Goal: Task Accomplishment & Management: Manage account settings

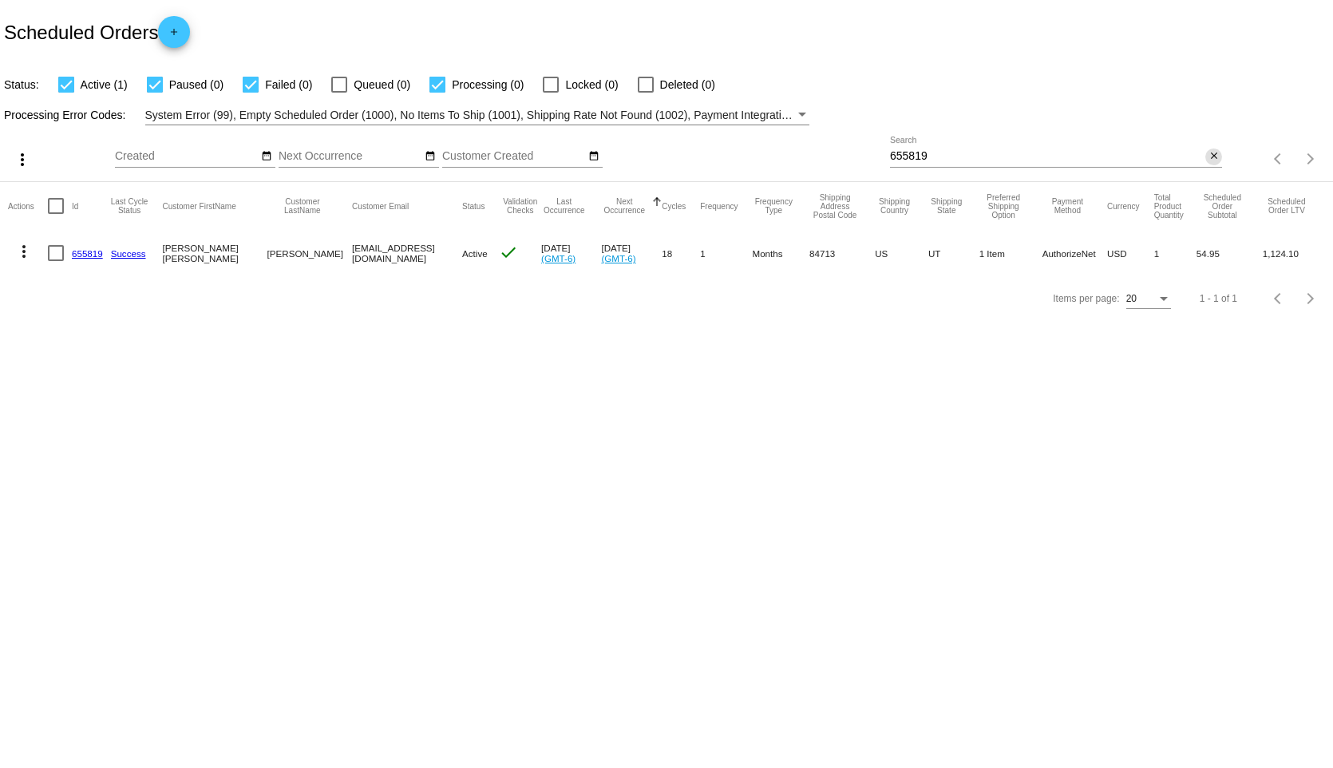
click at [1213, 155] on mat-icon "close" at bounding box center [1213, 156] width 11 height 13
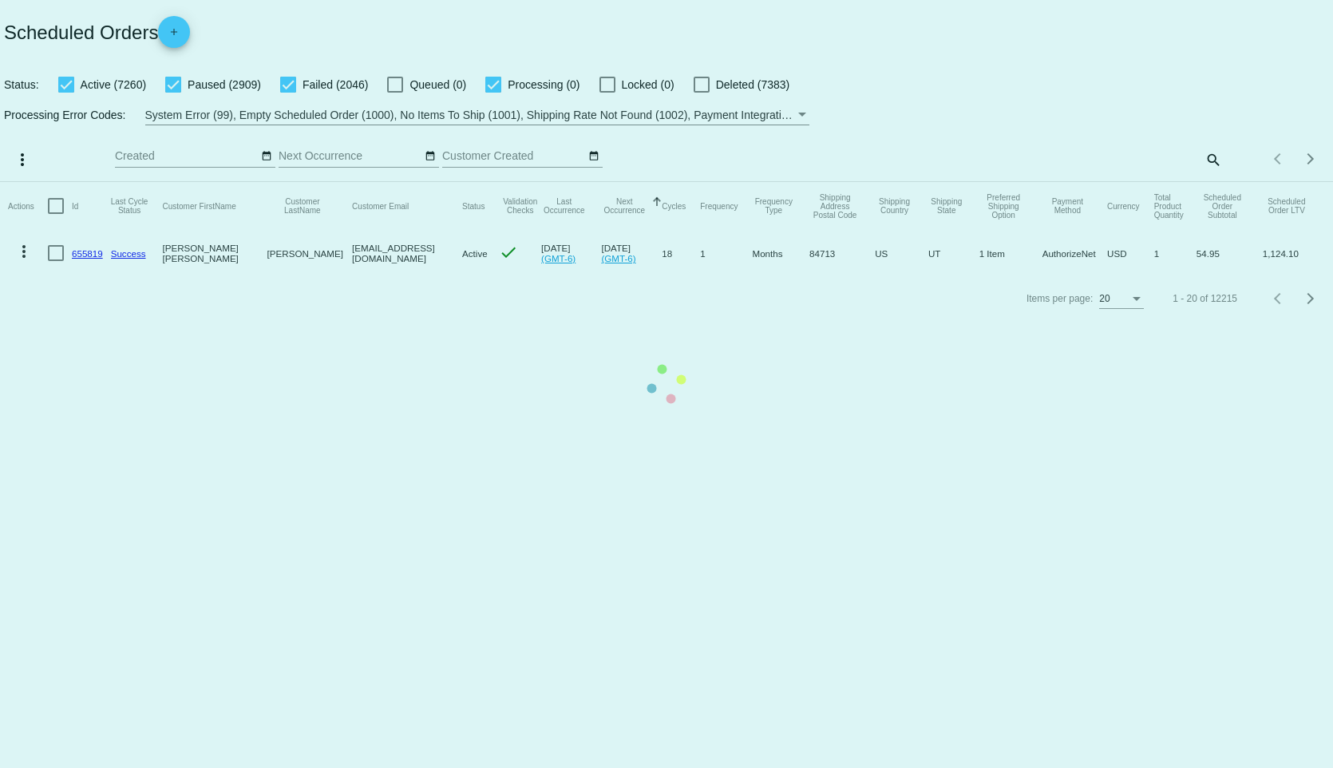
click at [1199, 158] on app-dashboard-scheduled-orders "Scheduled Orders add Status: Active (7260) Paused (2909) Failed (2046) Queued (…" at bounding box center [666, 160] width 1333 height 321
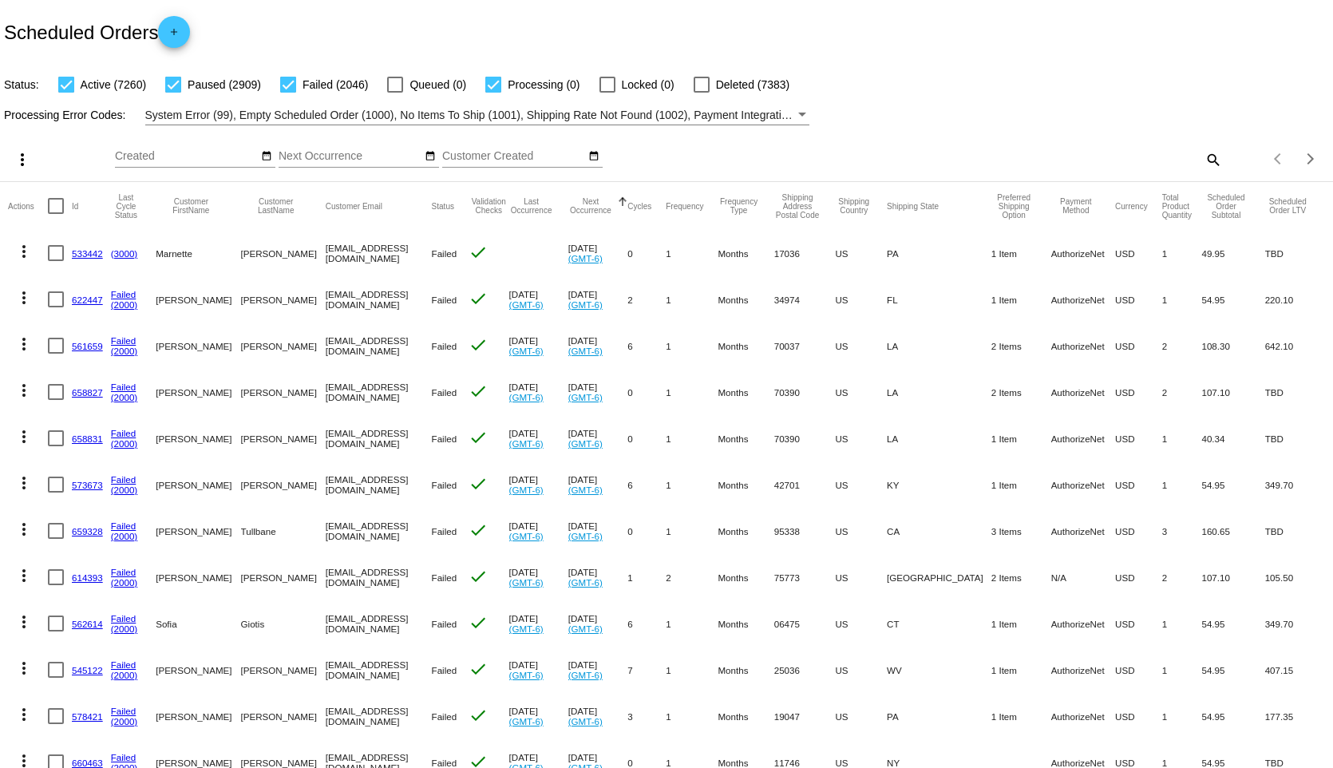
click at [1180, 163] on div "search" at bounding box center [1056, 159] width 332 height 25
click at [1207, 160] on mat-icon "search" at bounding box center [1212, 159] width 19 height 25
paste input "[EMAIL_ADDRESS][DOMAIN_NAME]"
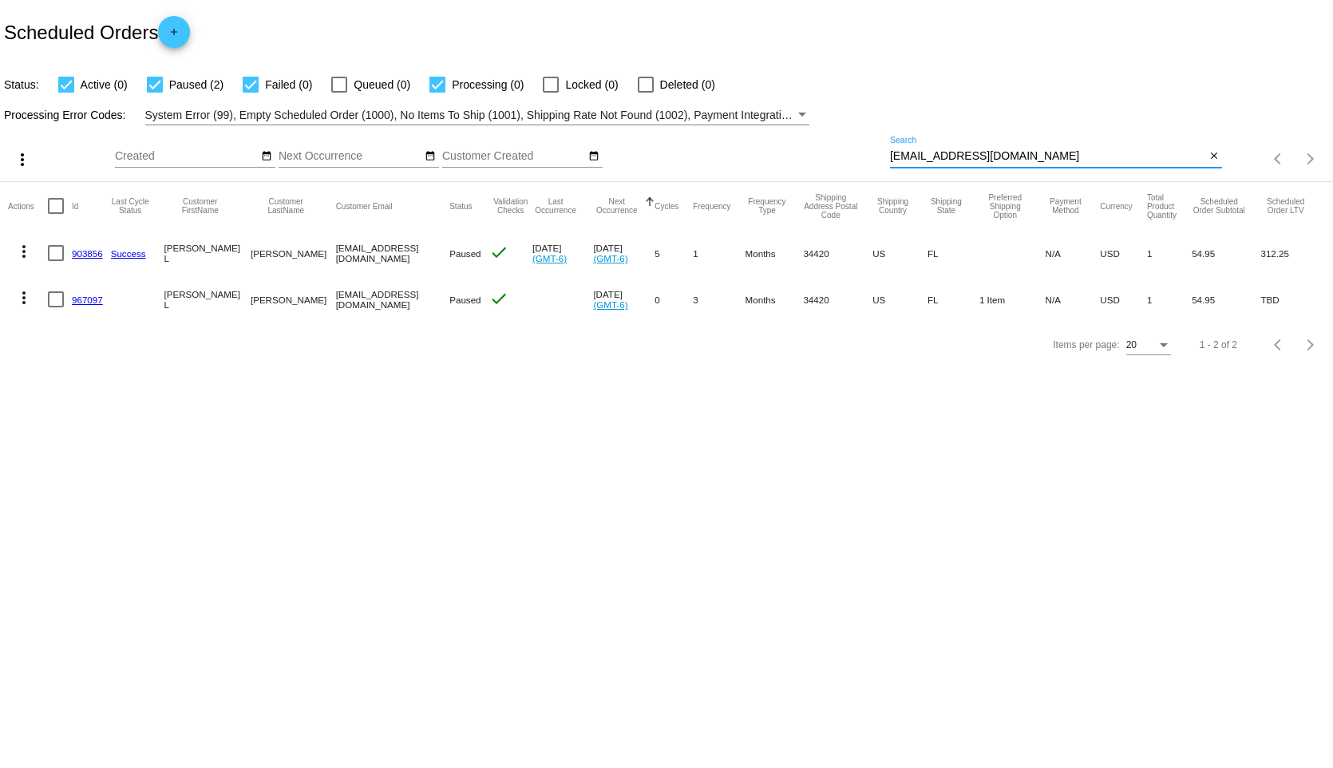
type input "[EMAIL_ADDRESS][DOMAIN_NAME]"
click at [79, 296] on link "967097" at bounding box center [87, 299] width 31 height 10
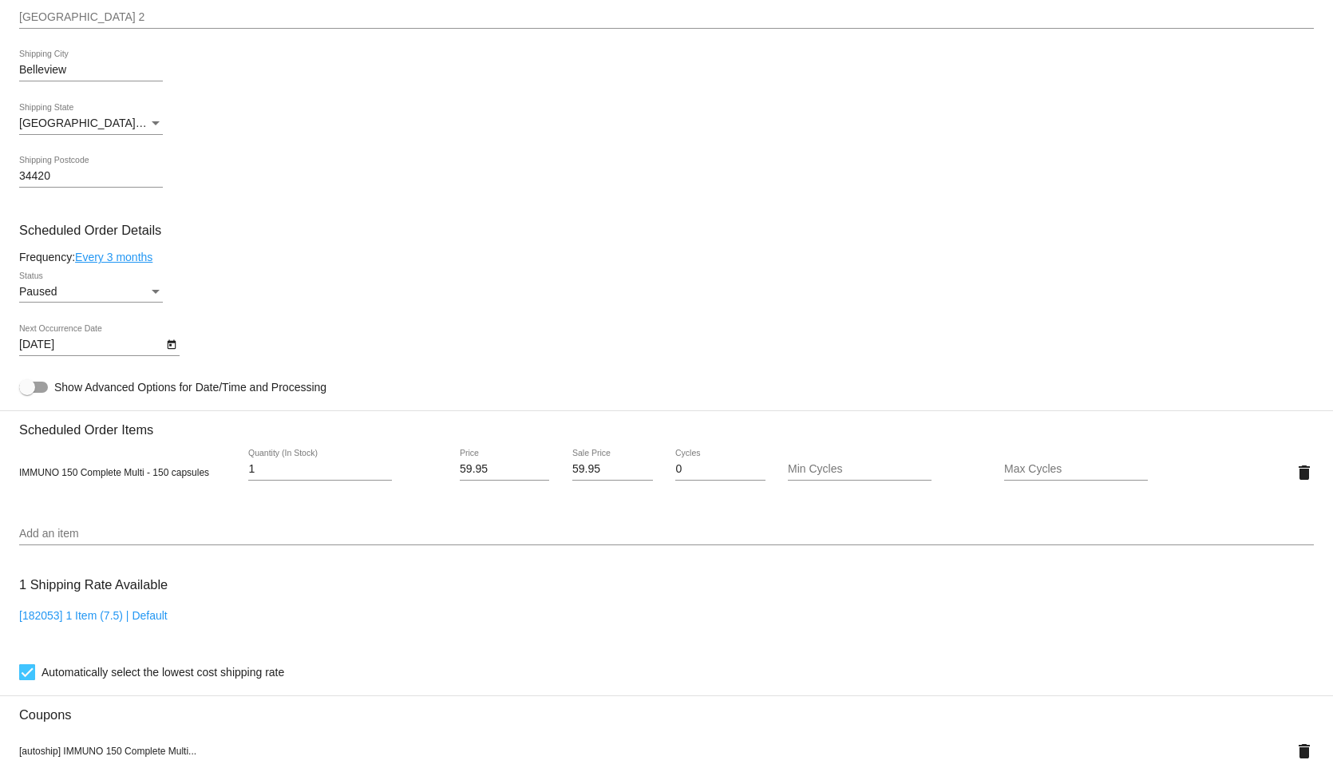
scroll to position [559, 0]
click at [150, 294] on div "Status" at bounding box center [155, 291] width 14 height 13
click at [305, 285] on div at bounding box center [666, 384] width 1333 height 768
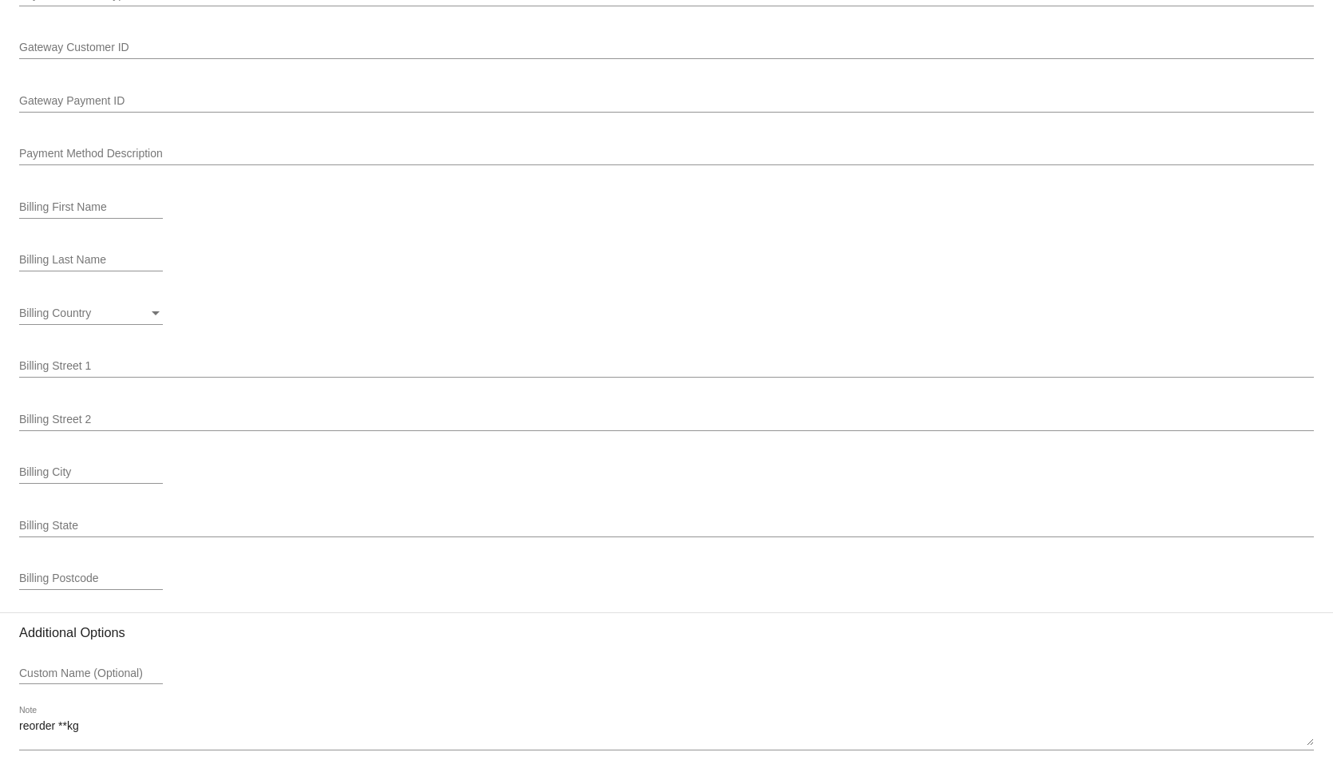
scroll to position [1725, 0]
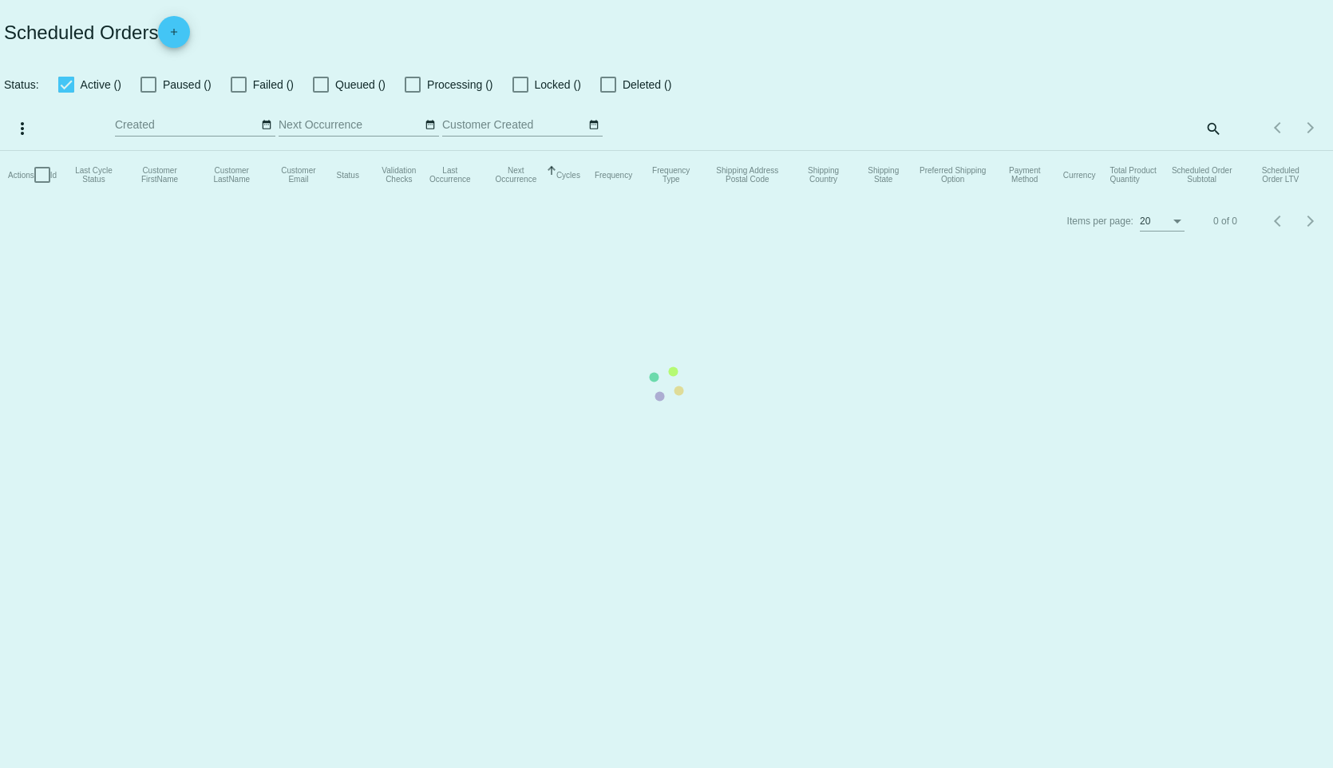
checkbox input "true"
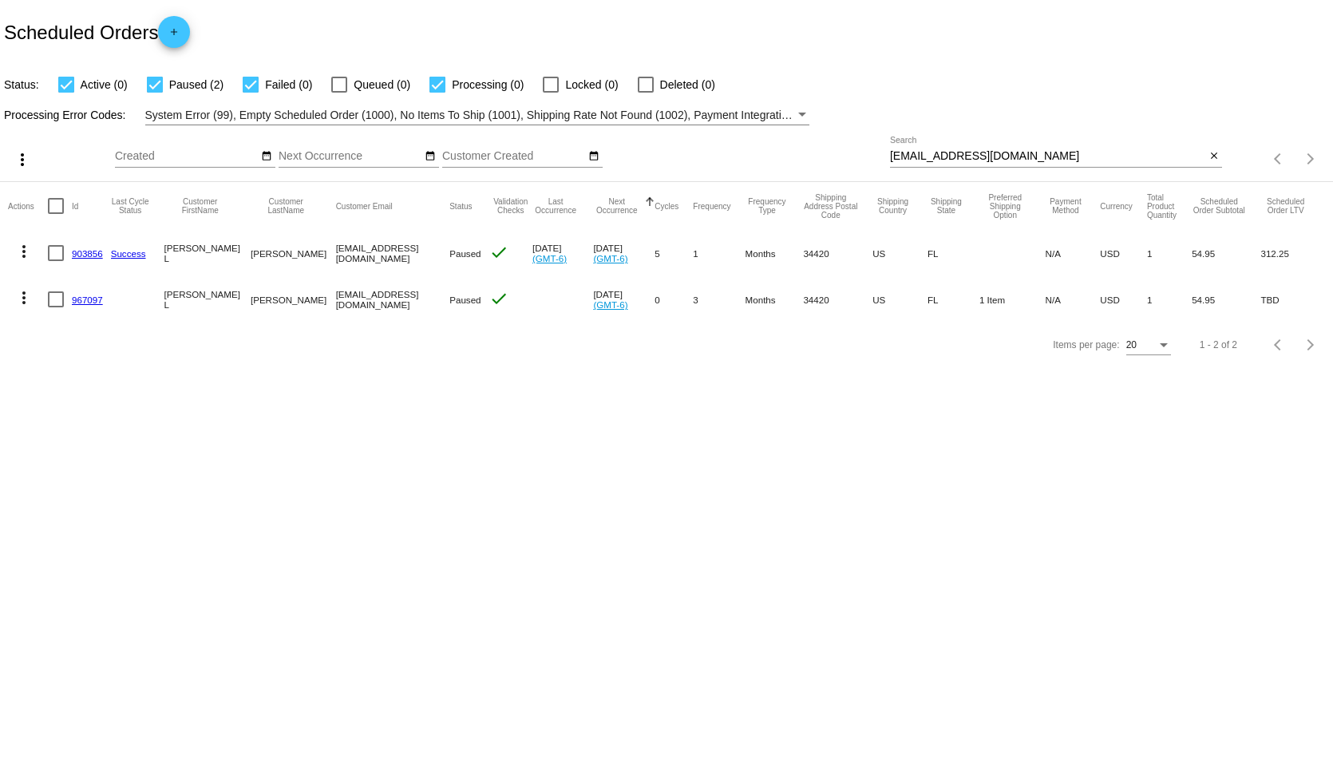
click at [97, 254] on link "903856" at bounding box center [87, 253] width 31 height 10
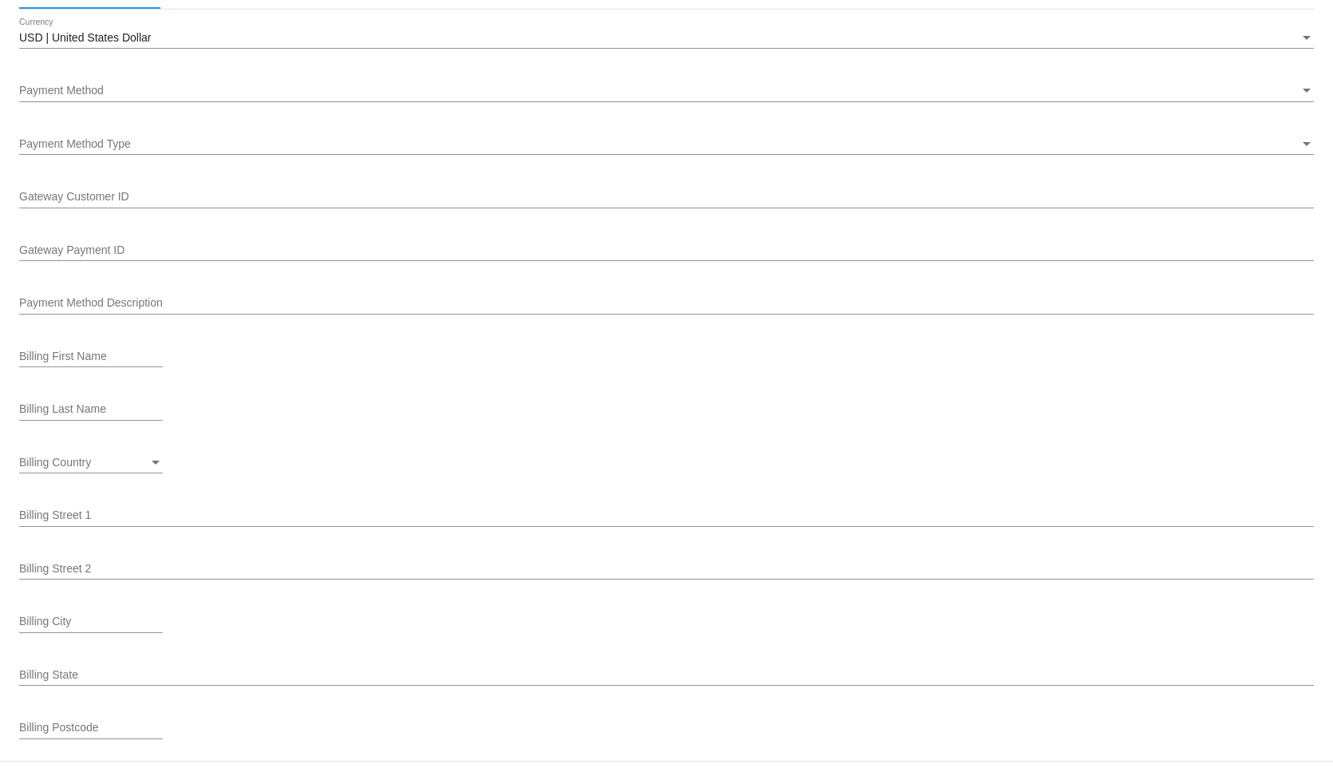
scroll to position [1870, 0]
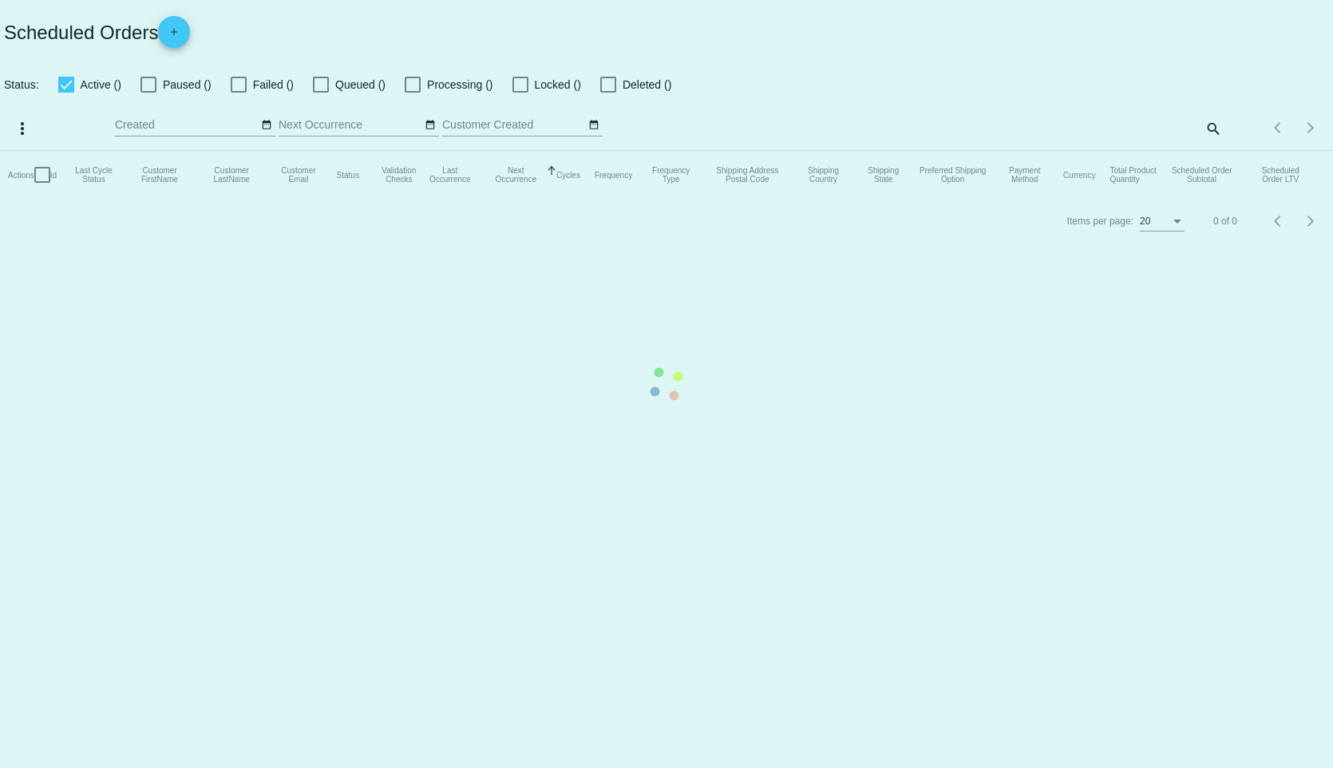
checkbox input "true"
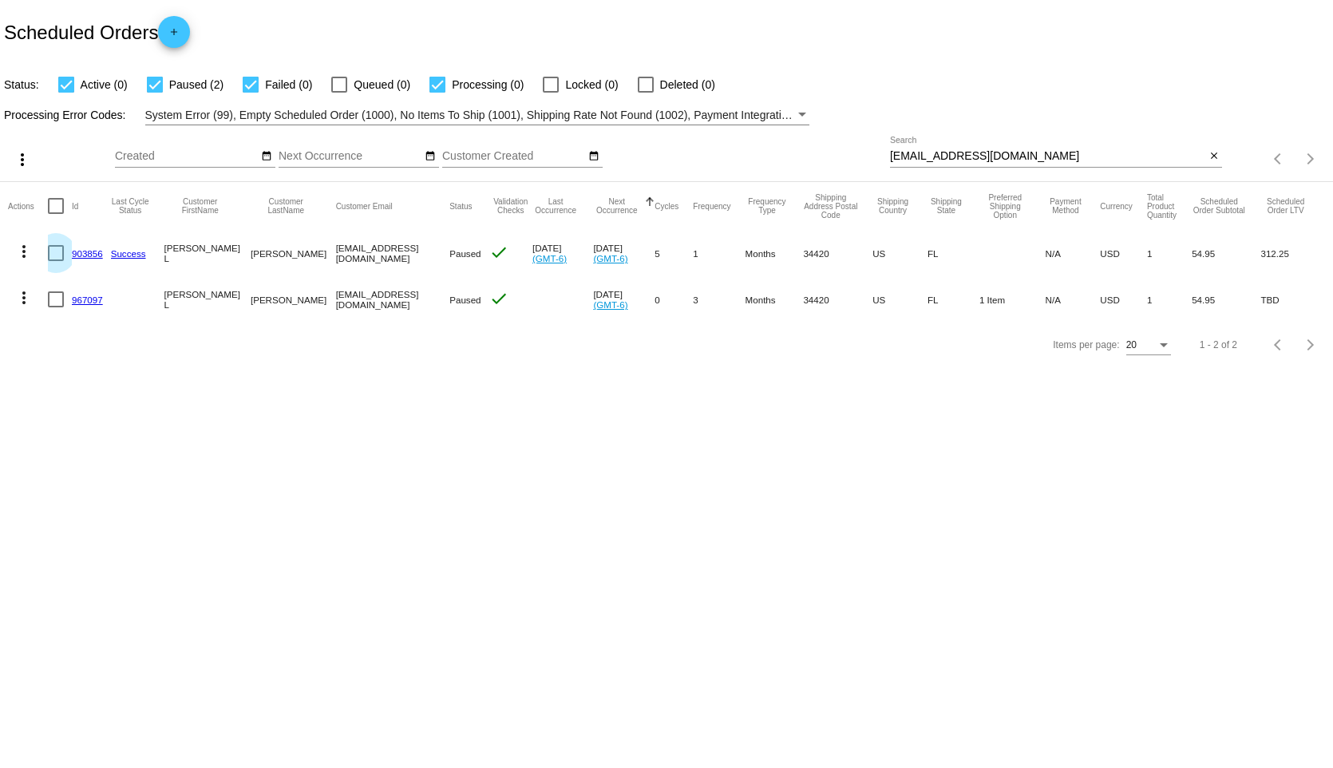
click at [55, 255] on div at bounding box center [56, 253] width 16 height 16
click at [55, 261] on input "checkbox" at bounding box center [55, 261] width 1 height 1
checkbox input "true"
click at [57, 302] on div at bounding box center [56, 299] width 16 height 16
click at [56, 307] on input "checkbox" at bounding box center [55, 307] width 1 height 1
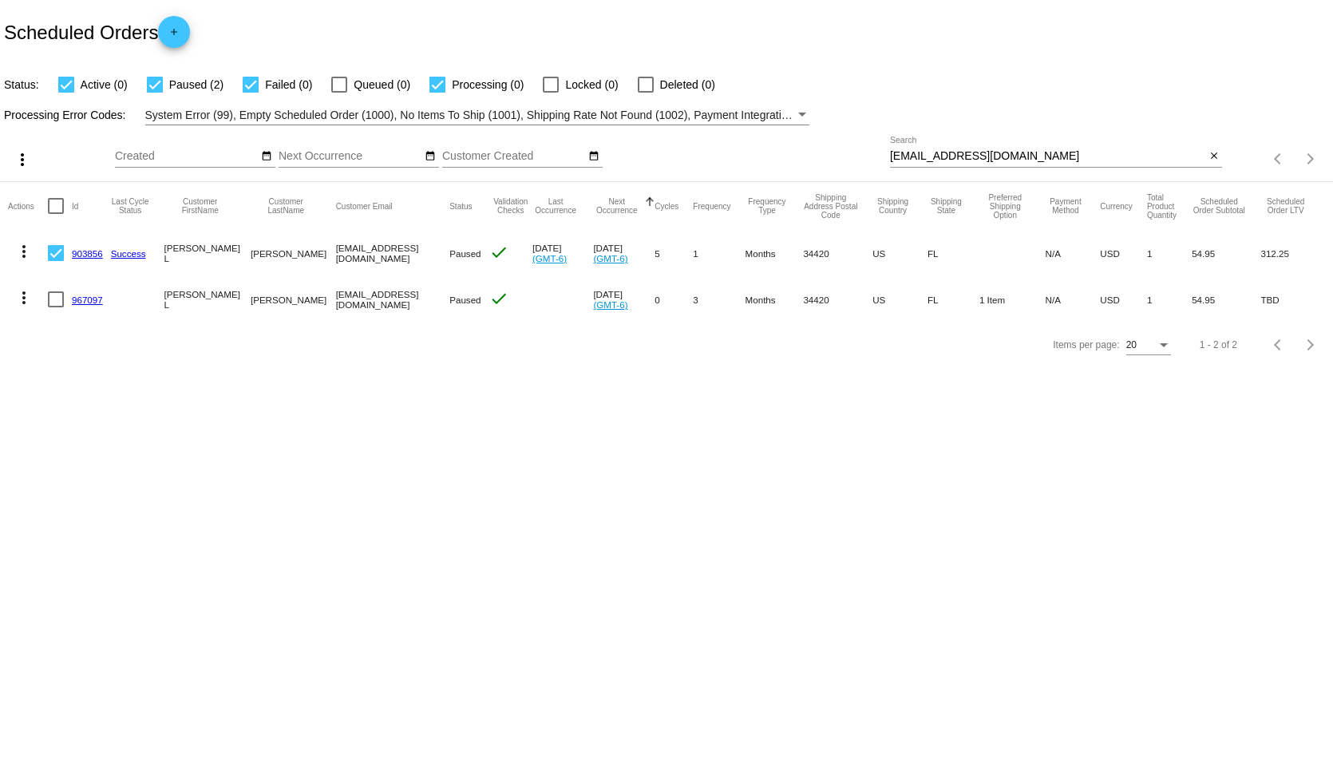
checkbox input "true"
click at [22, 300] on mat-icon "more_vert" at bounding box center [23, 297] width 19 height 19
click at [262, 505] on div at bounding box center [666, 384] width 1333 height 768
click at [262, 505] on body "Scheduled Orders add Status: Active (0) Paused (2) Failed (0) Queued (0) Proces…" at bounding box center [666, 384] width 1333 height 768
click at [170, 431] on body "Scheduled Orders add Status: Active (0) Paused (2) Failed (0) Queued (0) Proces…" at bounding box center [666, 384] width 1333 height 768
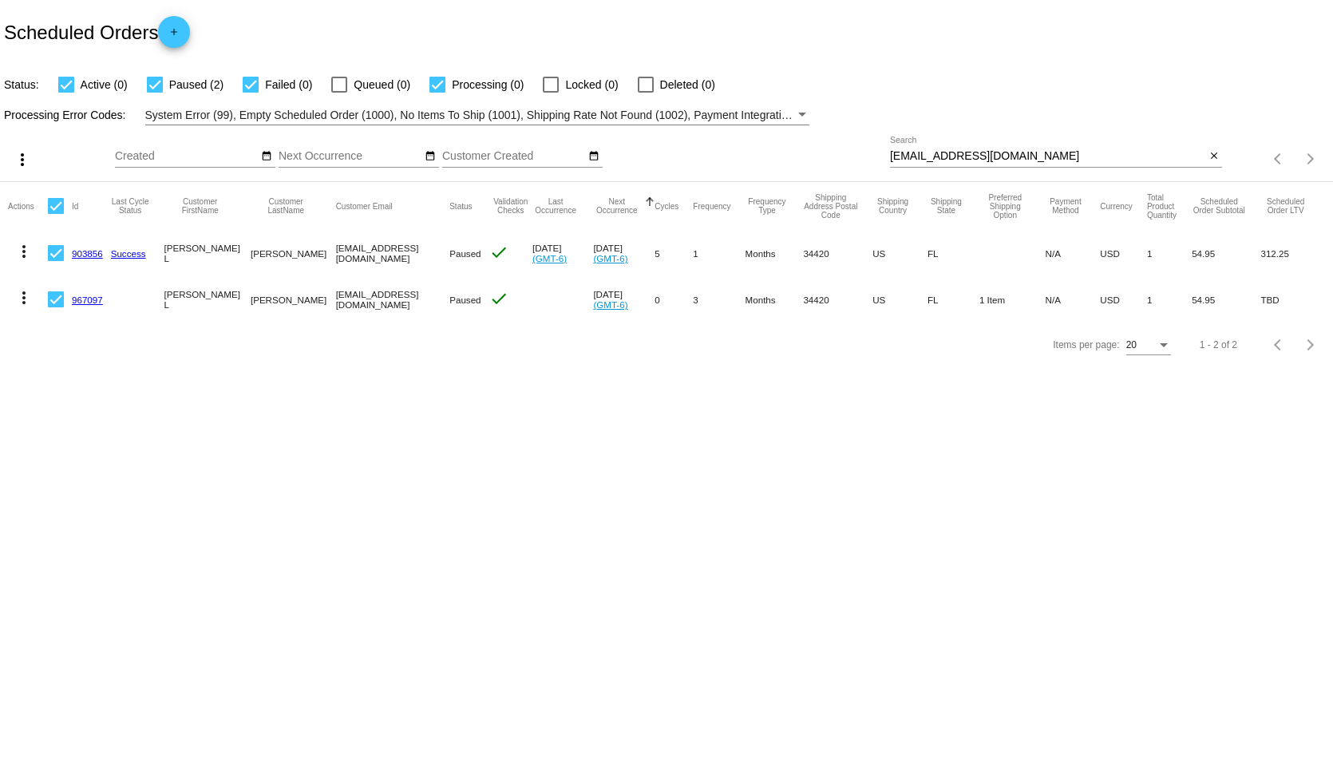
click at [20, 155] on mat-icon "more_vert" at bounding box center [22, 159] width 19 height 19
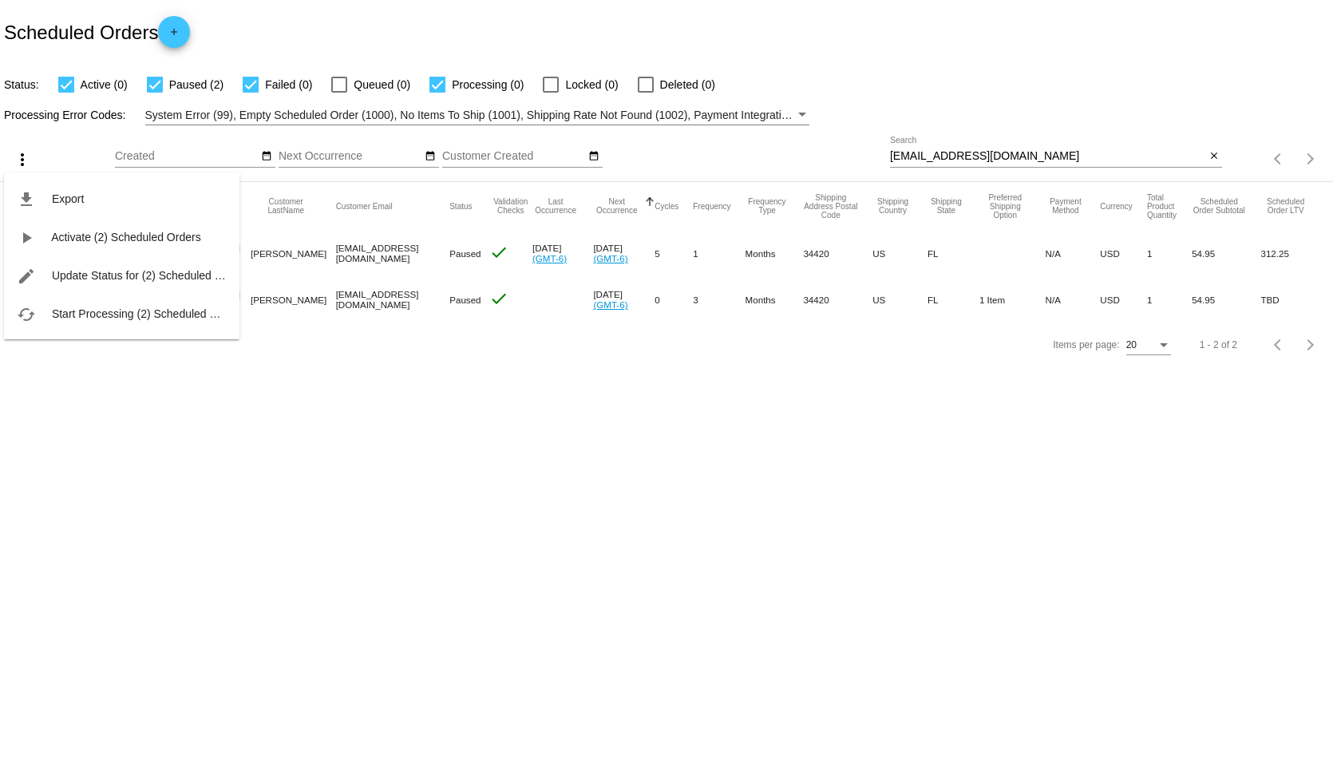
click at [267, 464] on div at bounding box center [666, 384] width 1333 height 768
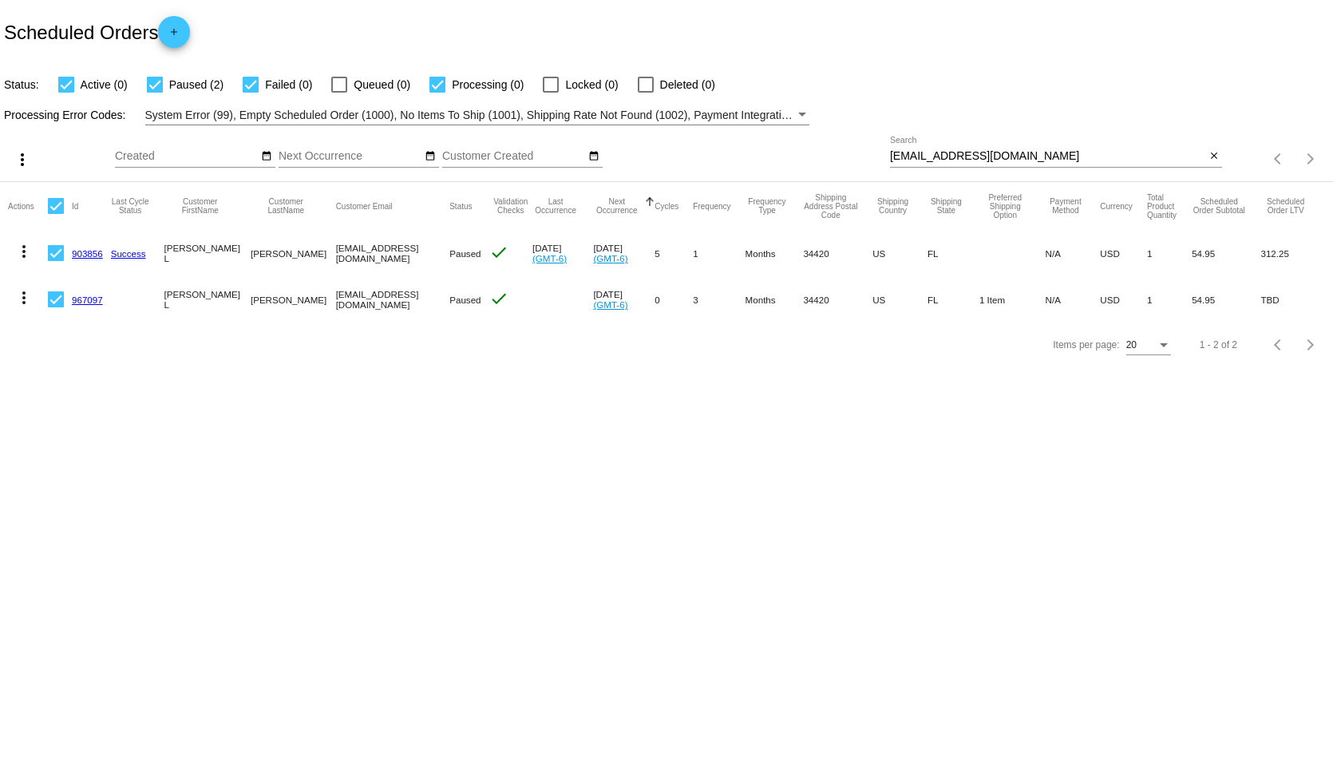
click at [308, 367] on div "Items per page: 20 1 - 2 of 2" at bounding box center [666, 344] width 1333 height 45
click at [57, 209] on div at bounding box center [56, 206] width 16 height 16
click at [56, 214] on input "checkbox" at bounding box center [55, 214] width 1 height 1
checkbox input "false"
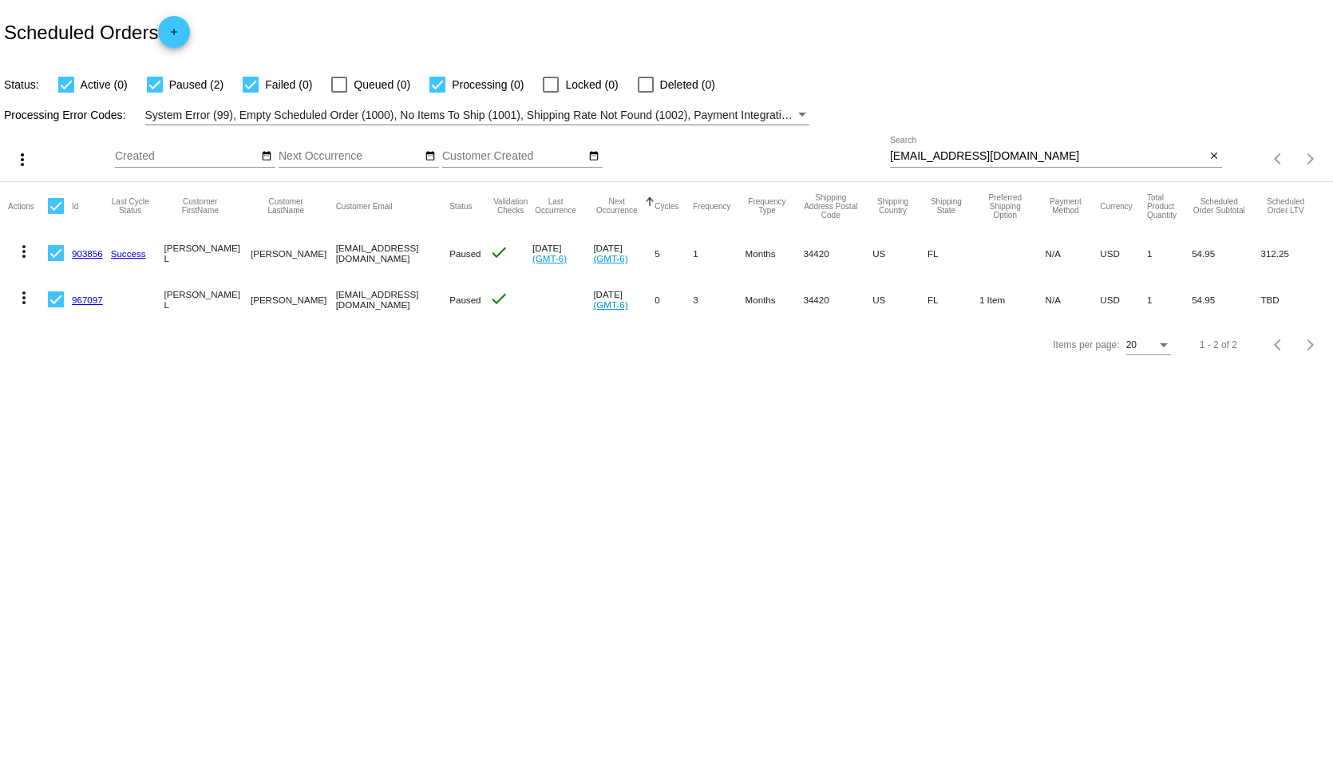
checkbox input "false"
click at [26, 248] on mat-icon "more_vert" at bounding box center [23, 251] width 19 height 19
click at [250, 413] on div at bounding box center [666, 384] width 1333 height 768
